Goal: Task Accomplishment & Management: Manage account settings

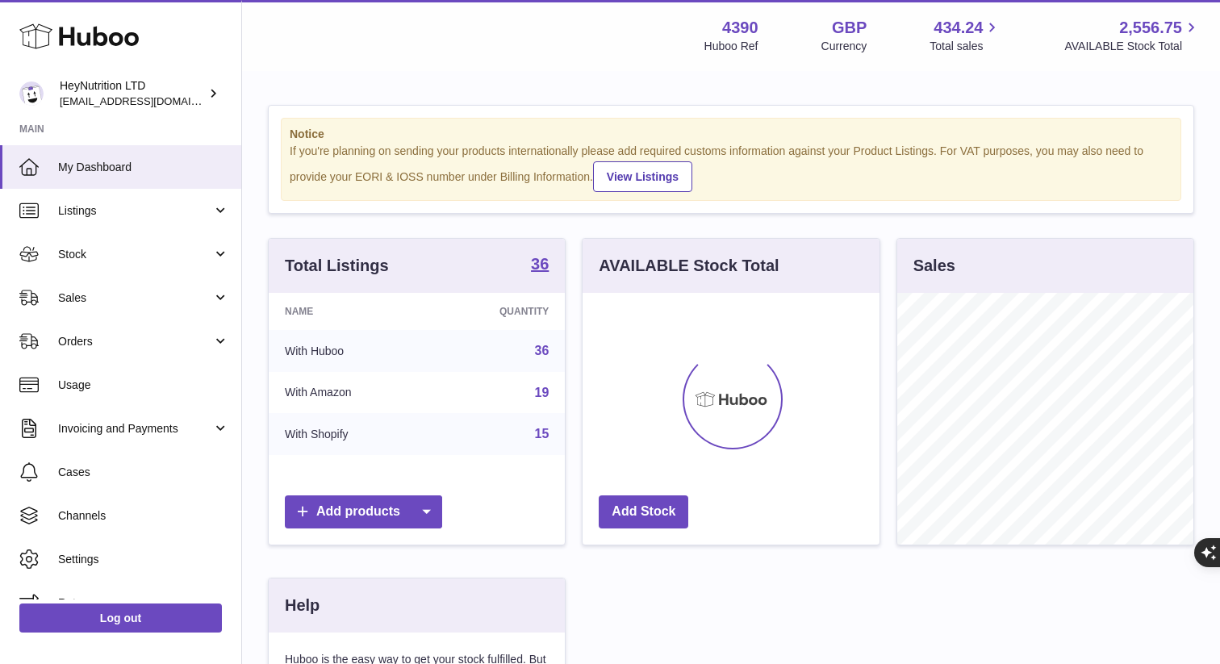
scroll to position [252, 296]
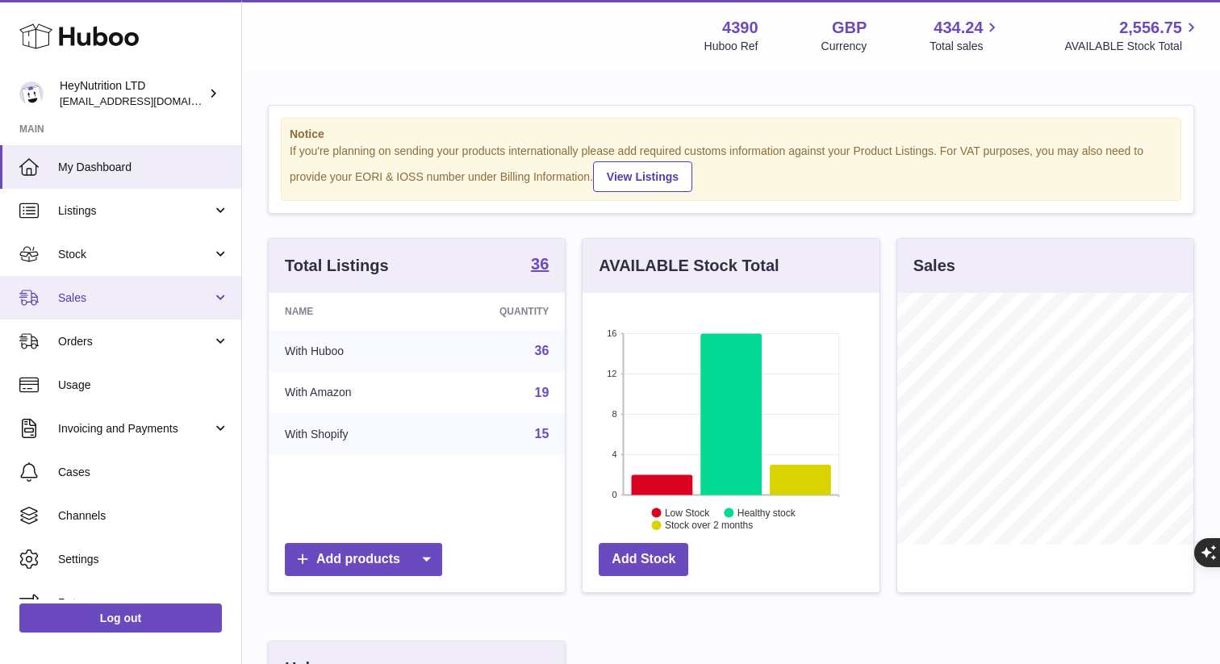
click at [105, 297] on span "Sales" at bounding box center [135, 298] width 154 height 15
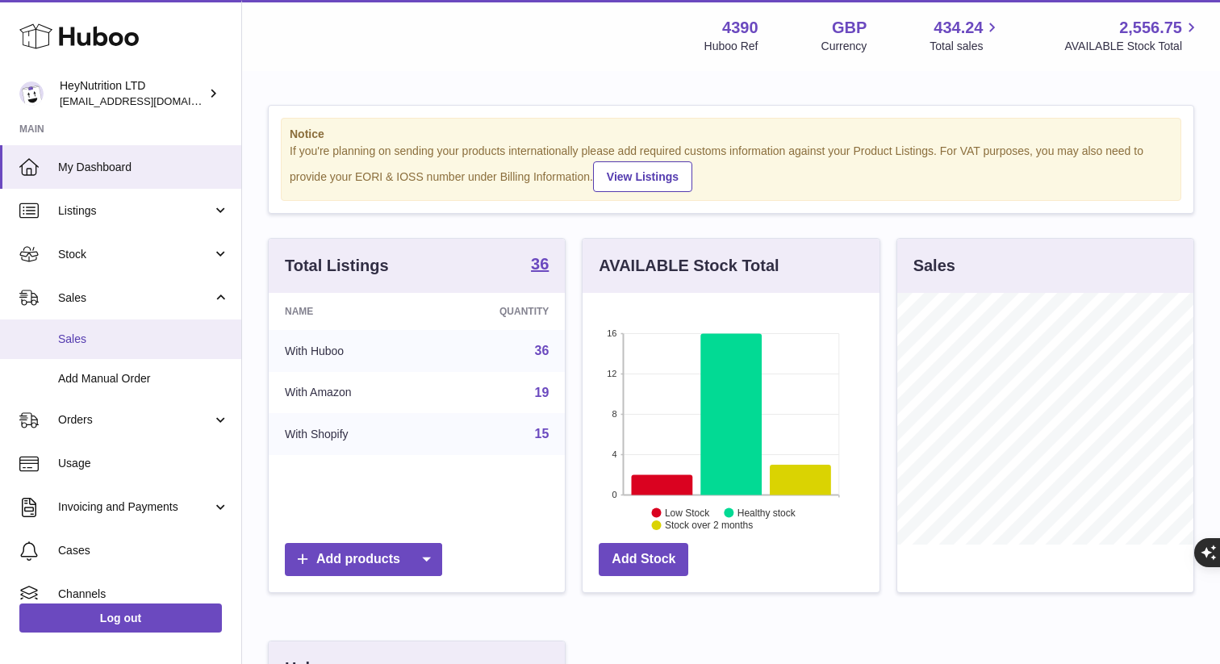
click at [101, 341] on span "Sales" at bounding box center [143, 339] width 171 height 15
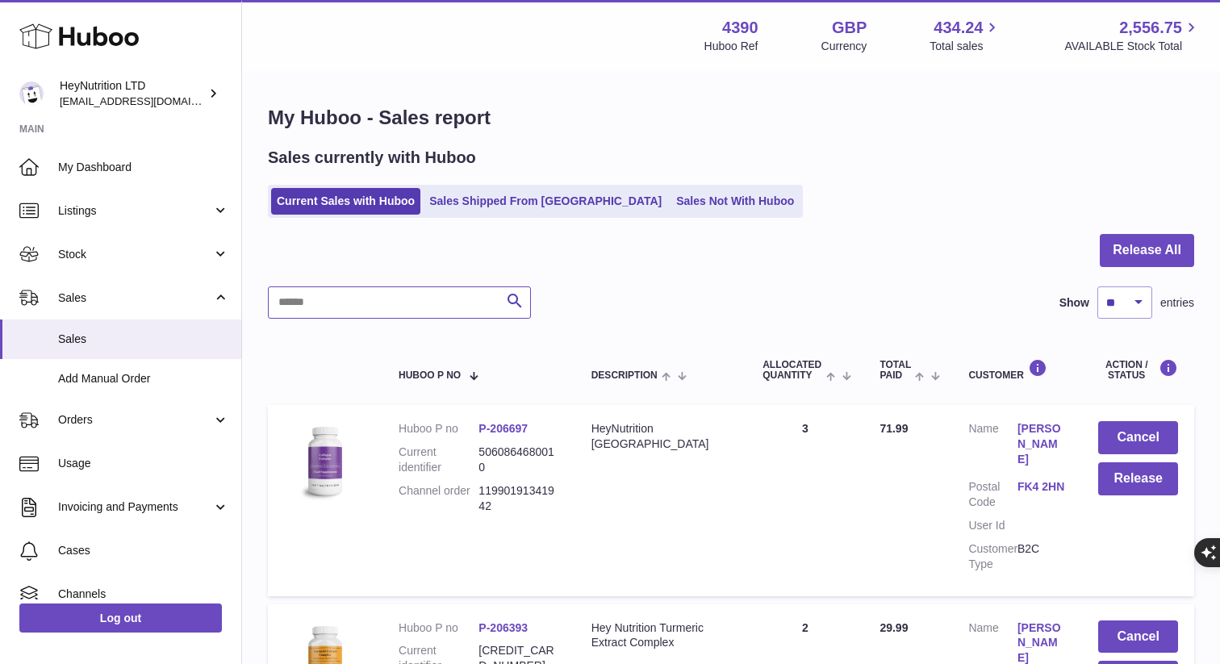
click at [323, 303] on input "text" at bounding box center [399, 302] width 263 height 32
paste input "**********"
type input "**********"
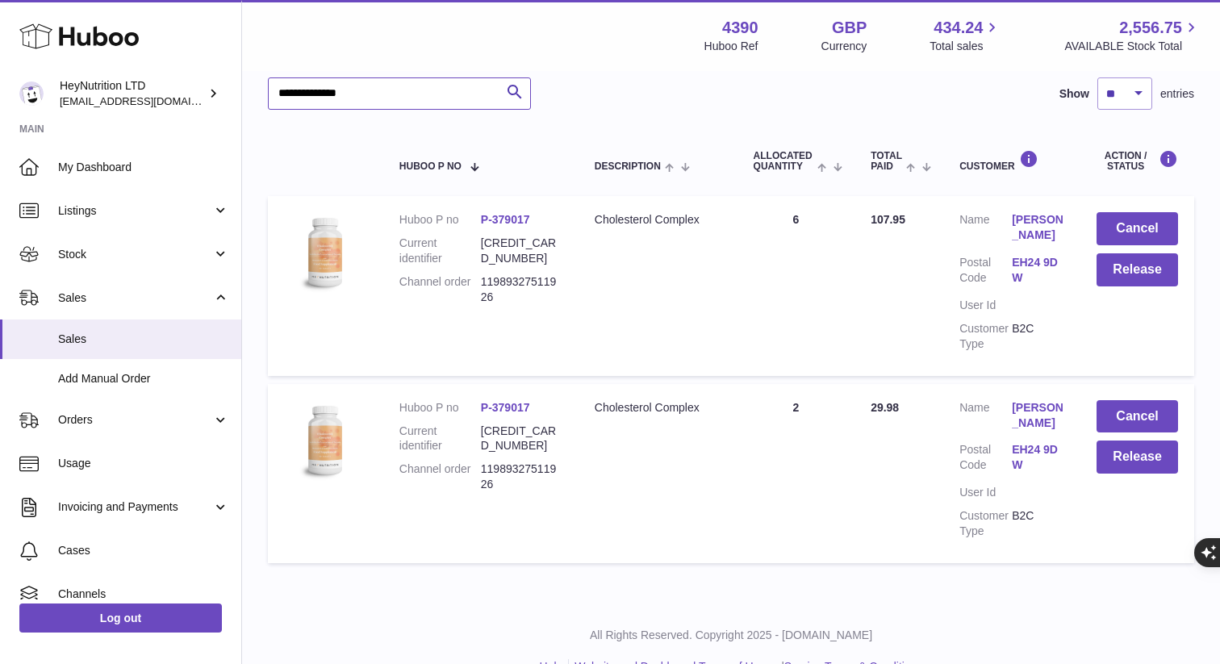
scroll to position [206, 0]
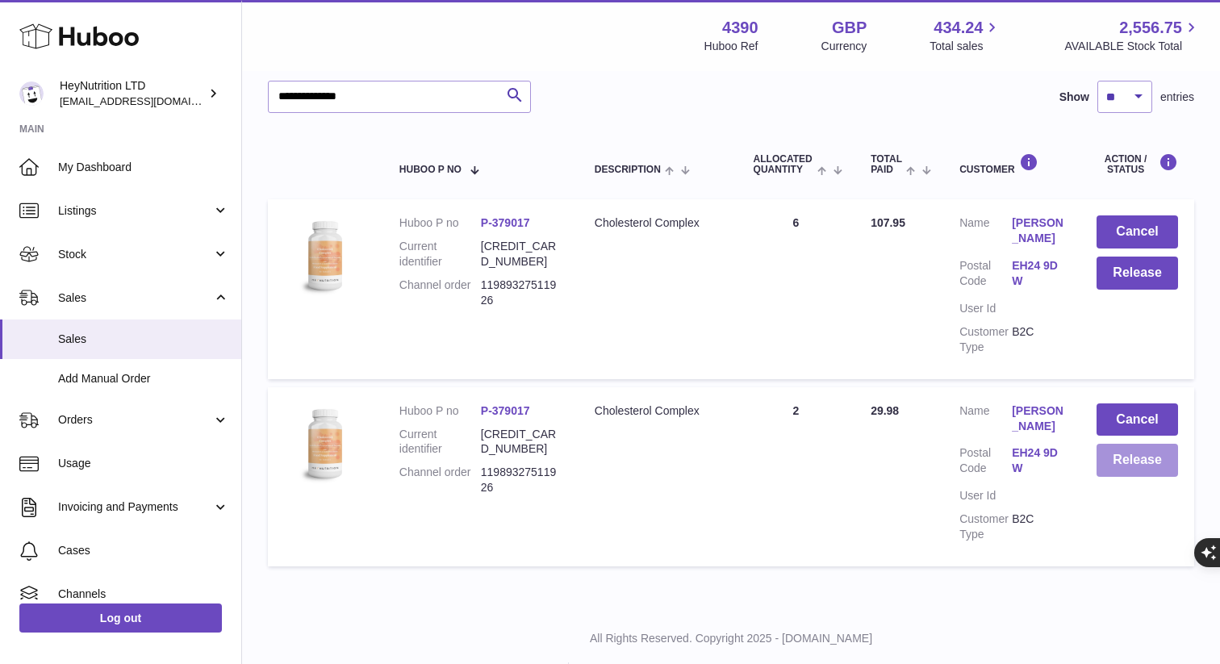
click at [1128, 472] on button "Release" at bounding box center [1138, 460] width 82 height 33
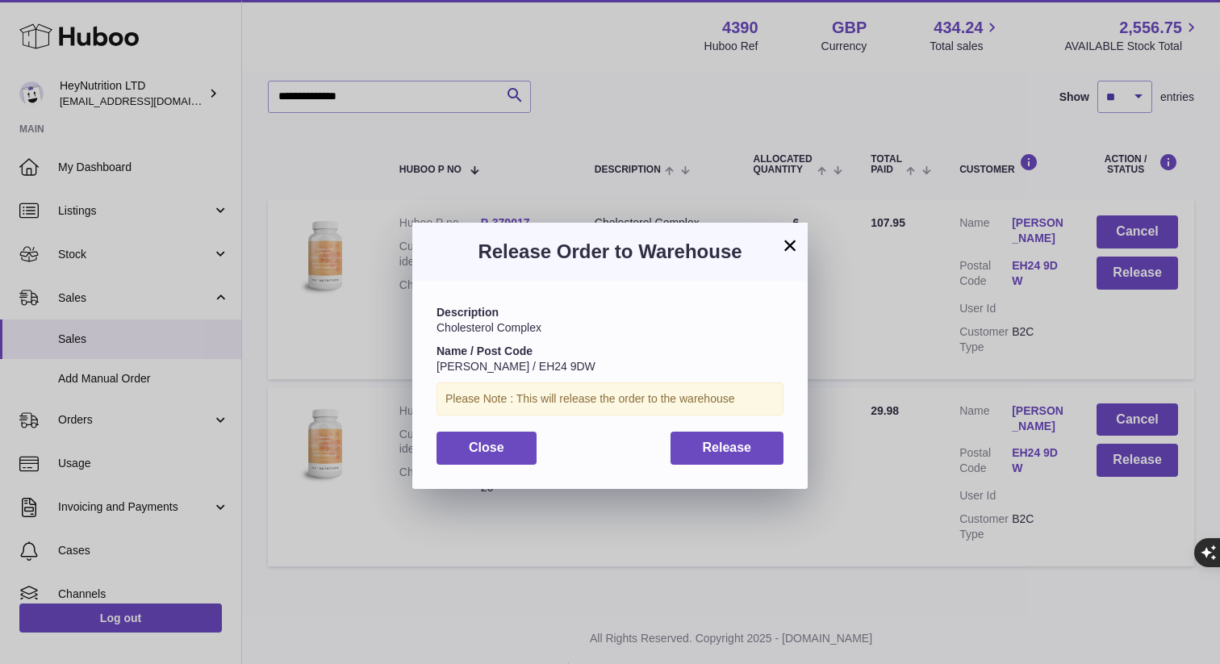
click at [787, 240] on button "×" at bounding box center [789, 245] width 19 height 19
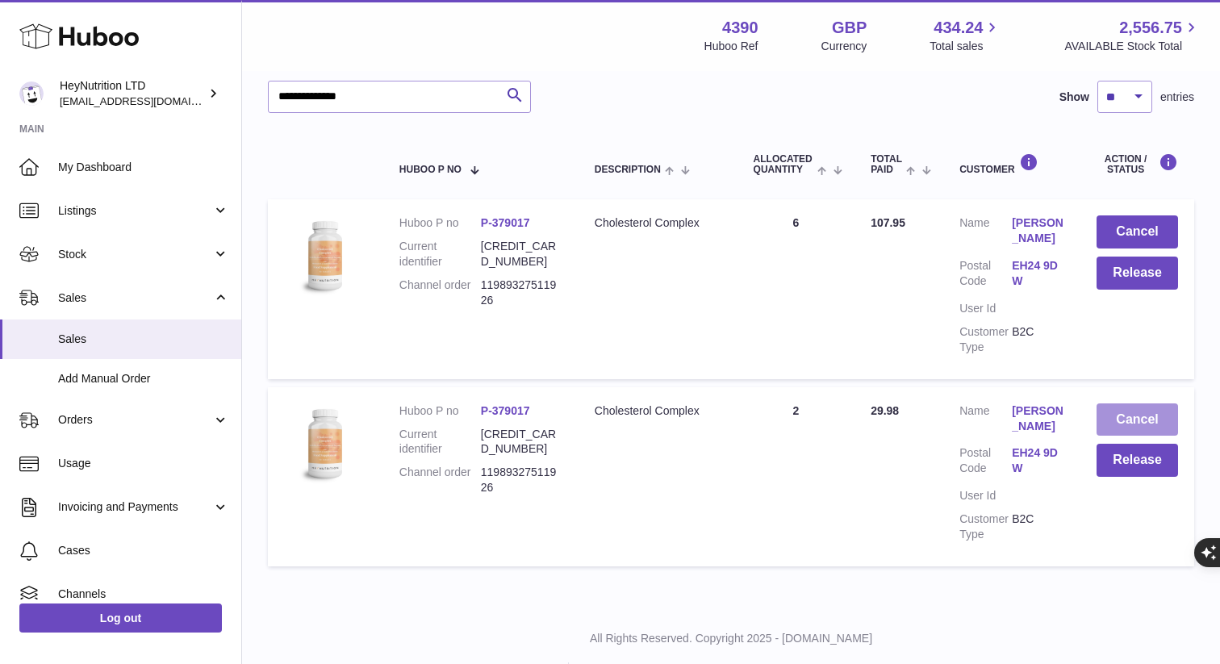
click at [1131, 417] on button "Cancel" at bounding box center [1138, 419] width 82 height 33
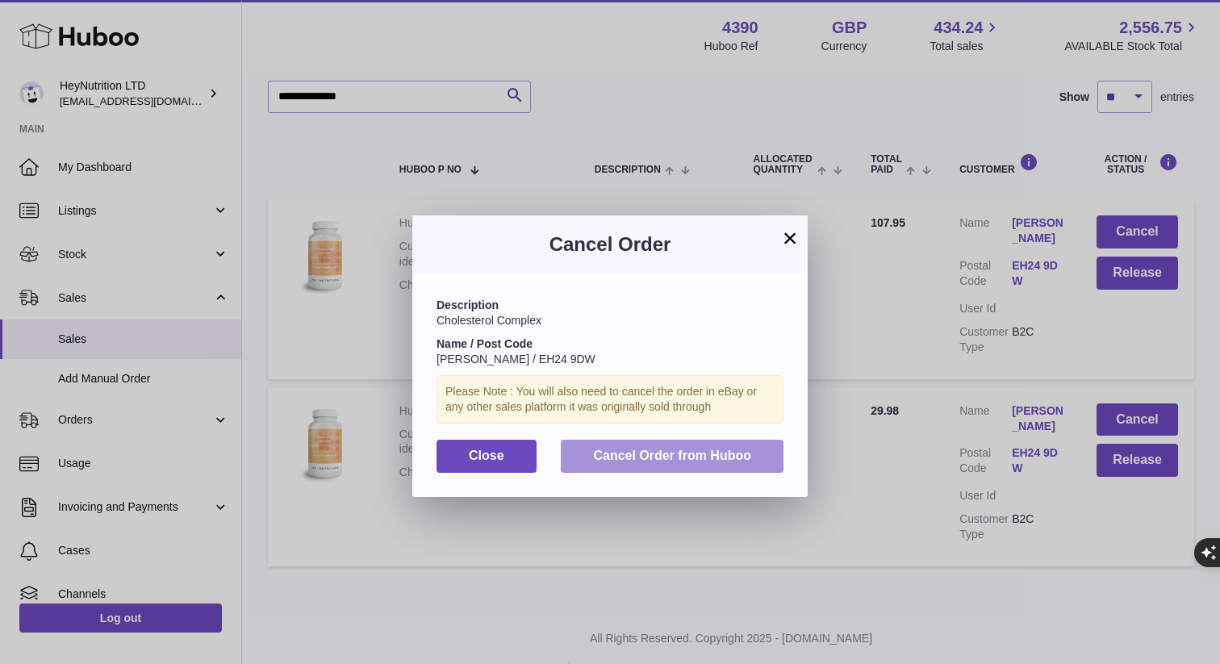
click at [694, 457] on span "Cancel Order from Huboo" at bounding box center [672, 456] width 158 height 14
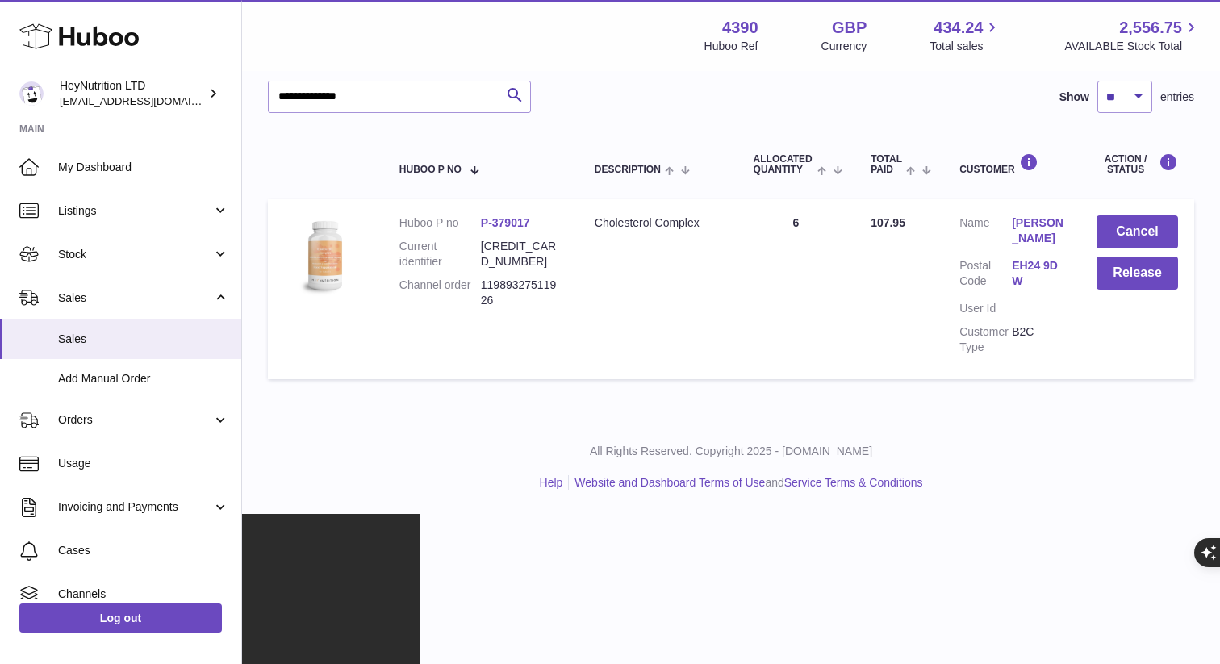
scroll to position [56, 0]
